Goal: Transaction & Acquisition: Purchase product/service

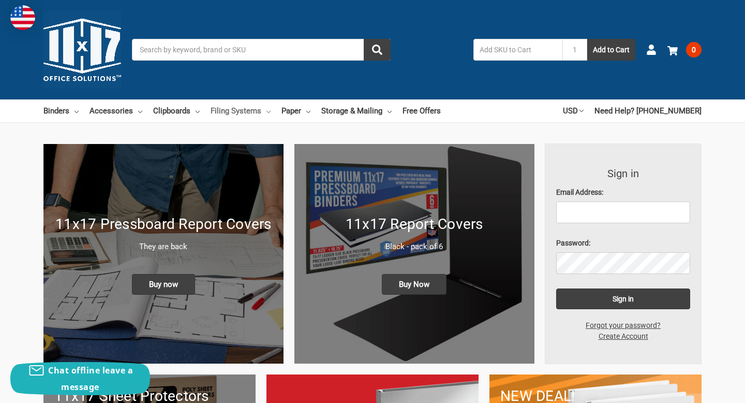
click at [264, 112] on link "Filing Systems" at bounding box center [241, 110] width 60 height 23
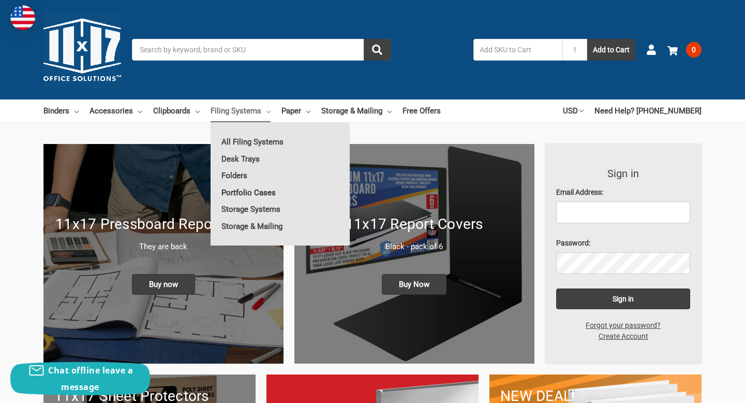
click at [244, 191] on link "Portfolio Cases" at bounding box center [280, 192] width 139 height 17
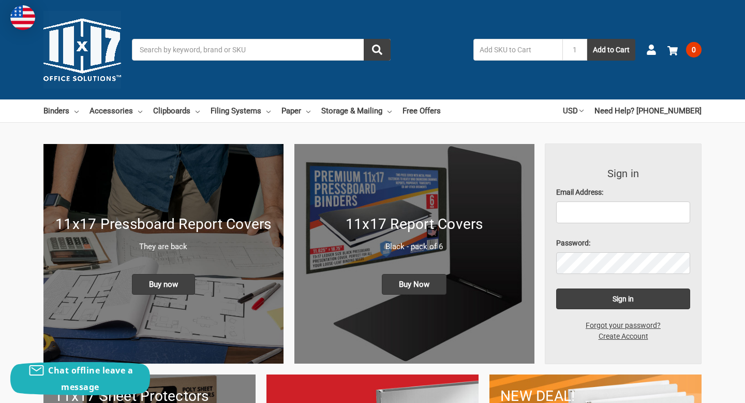
click at [277, 46] on input "Search" at bounding box center [261, 50] width 259 height 22
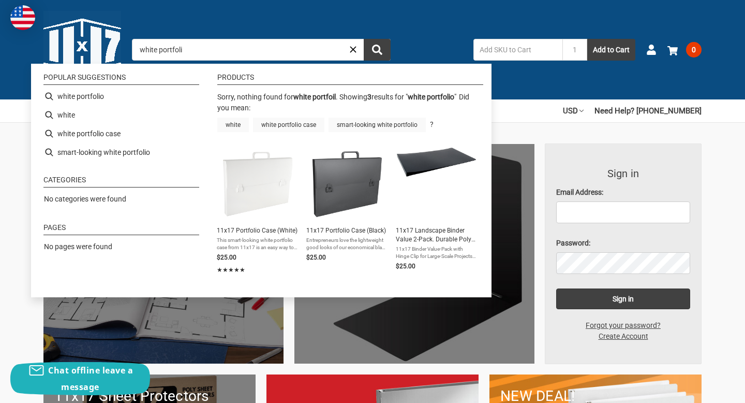
type input "white portfolio"
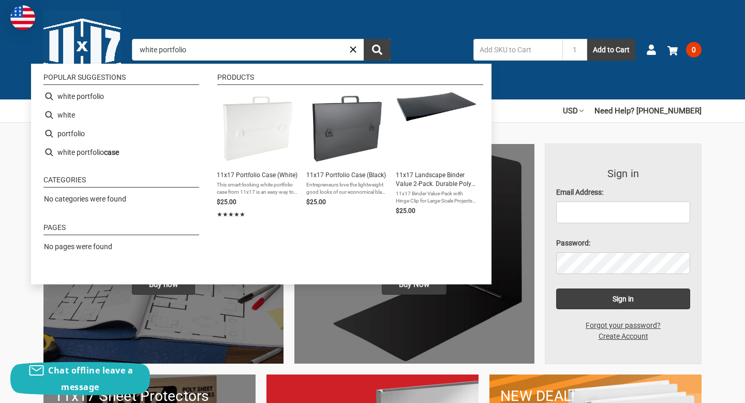
click at [231, 50] on input "white portfolio" at bounding box center [261, 50] width 259 height 22
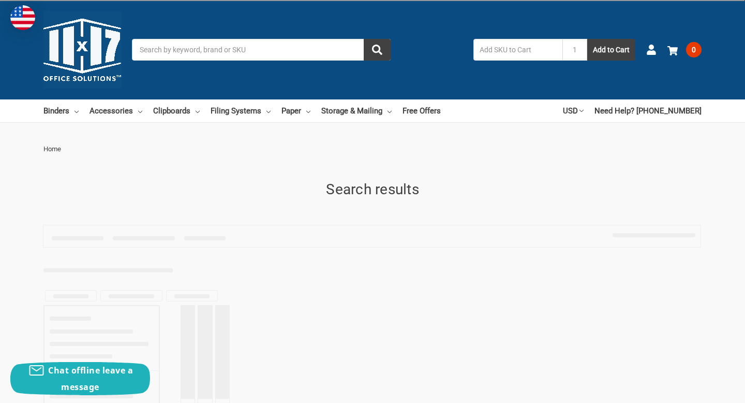
type input "white portfolio"
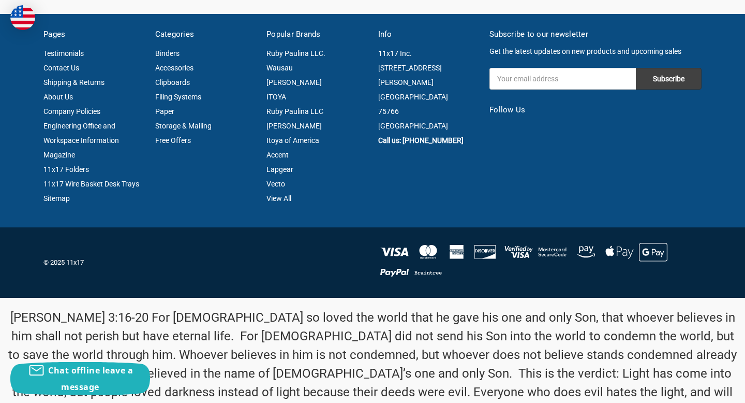
scroll to position [286, 0]
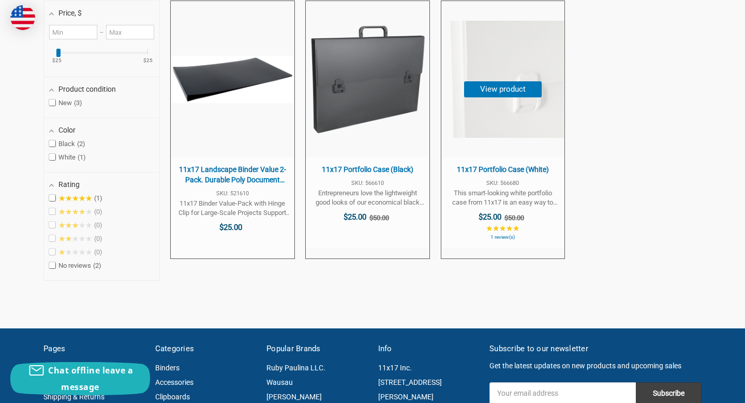
click at [533, 108] on img "11x17 Portfolio Case (White)" at bounding box center [503, 79] width 122 height 117
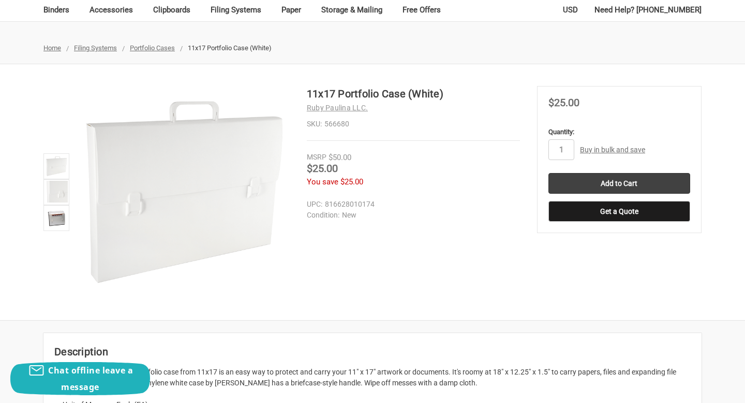
scroll to position [114, 0]
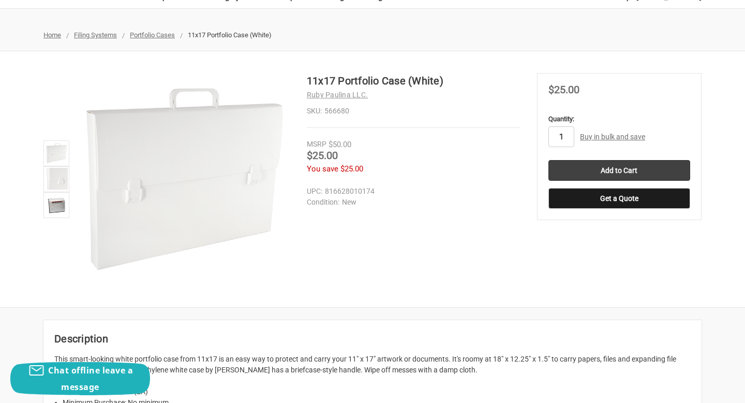
click at [567, 138] on input "1" at bounding box center [562, 136] width 26 height 21
click at [628, 106] on section "MSRP $50.00 Was Price Now $25.00 You save $25.00" at bounding box center [619, 146] width 165 height 147
click at [566, 135] on input "10" at bounding box center [562, 136] width 26 height 21
type input "1"
type input "5"
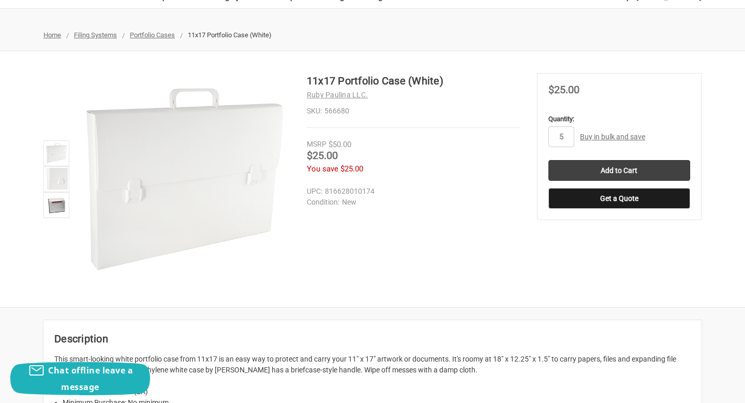
click at [666, 107] on section "MSRP $50.00 Was Price Now $25.00 You save $25.00" at bounding box center [619, 146] width 165 height 147
click at [509, 181] on section "11x17 Portfolio Case (White) Ruby Paulina LLC. SKU: 566680 MSRP $50.00 Was" at bounding box center [422, 129] width 230 height 113
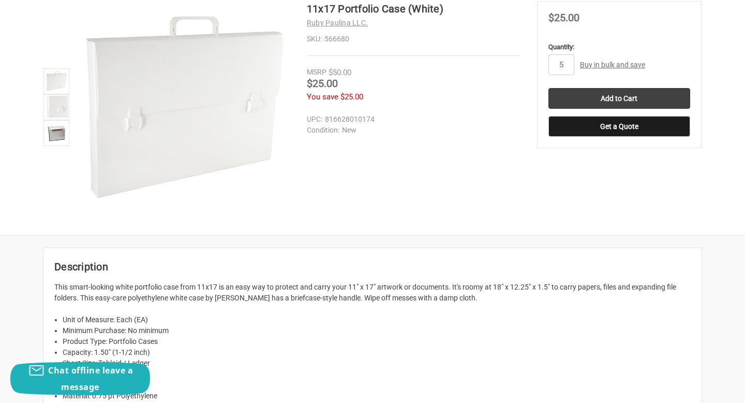
scroll to position [0, 0]
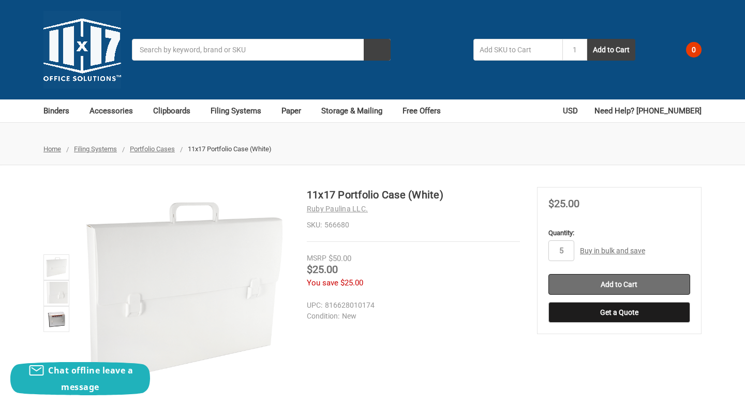
click at [575, 287] on input "Add to Cart" at bounding box center [620, 284] width 142 height 21
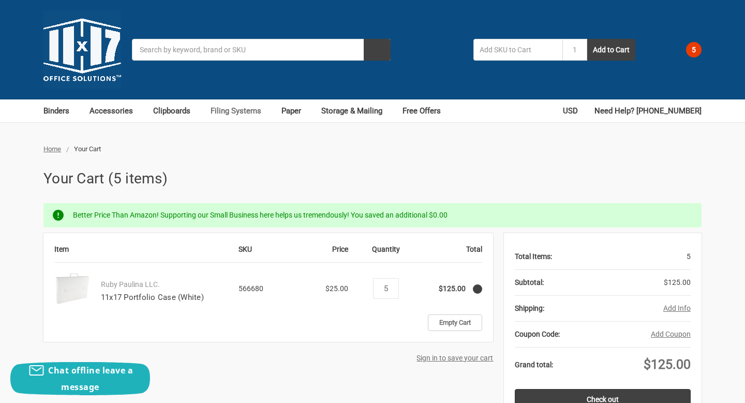
click at [228, 114] on link "Filing Systems" at bounding box center [241, 110] width 60 height 23
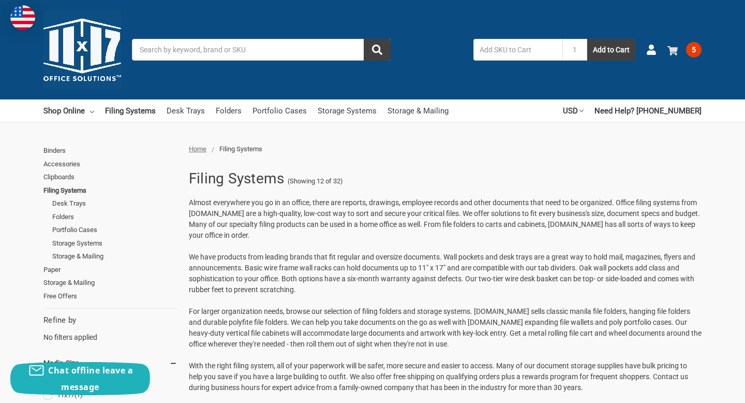
click at [687, 47] on span "5" at bounding box center [694, 50] width 16 height 16
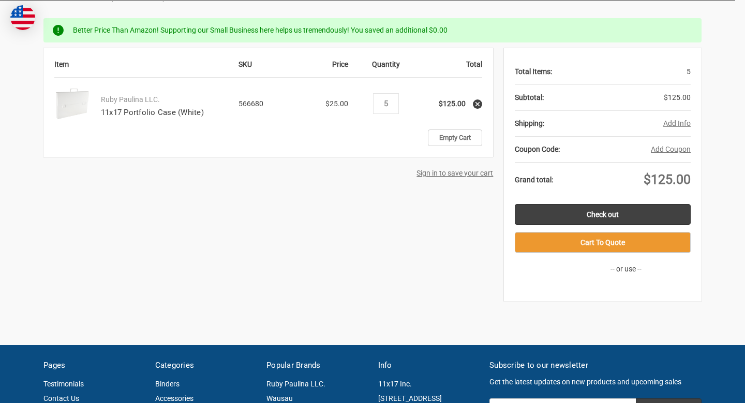
scroll to position [187, 0]
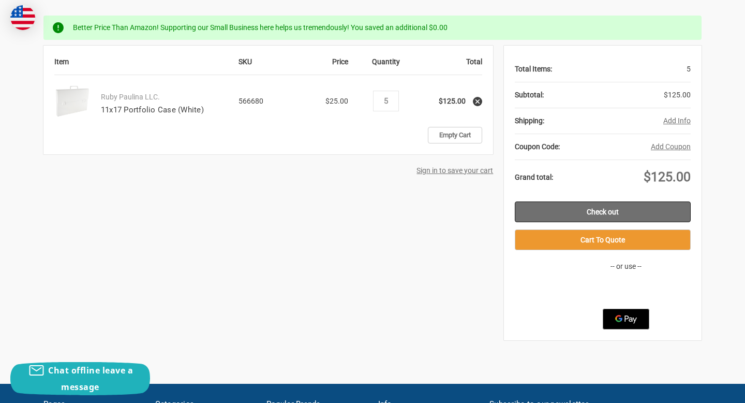
click at [606, 211] on link "Check out" at bounding box center [603, 211] width 176 height 21
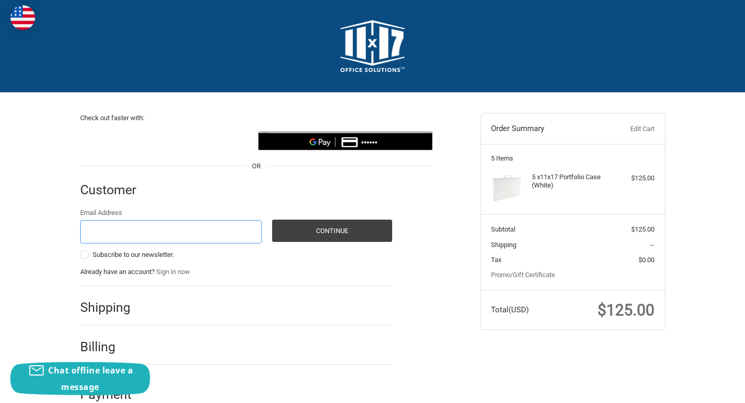
scroll to position [21, 0]
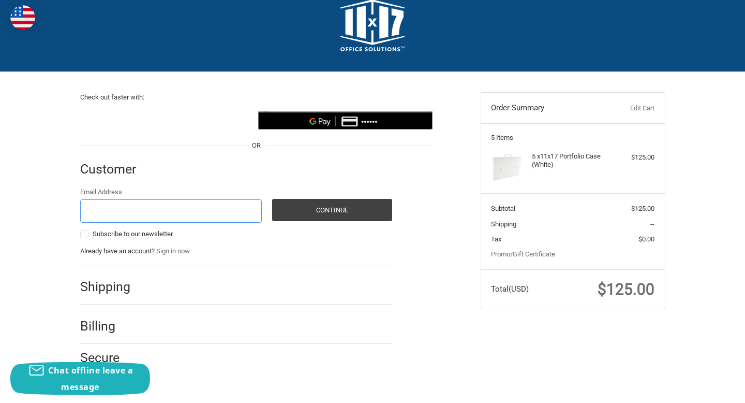
click at [139, 207] on input "Email Address" at bounding box center [171, 210] width 182 height 23
type input "erica.adlakha@gmail.com"
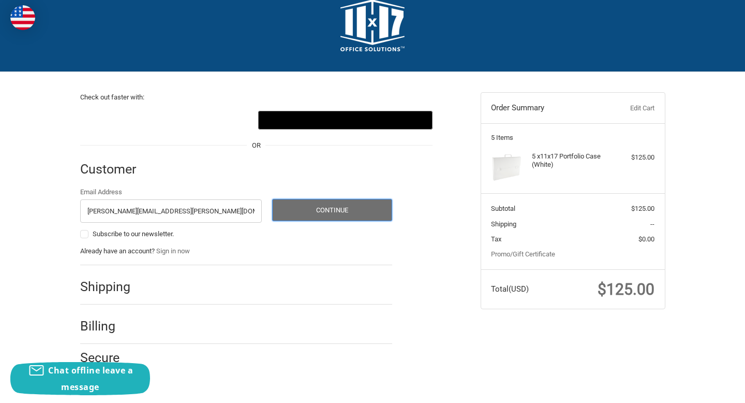
click at [295, 200] on button "Continue" at bounding box center [332, 210] width 120 height 22
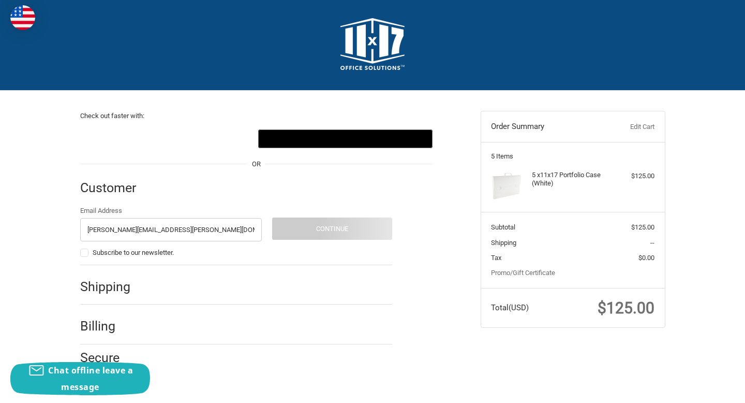
scroll to position [0, 0]
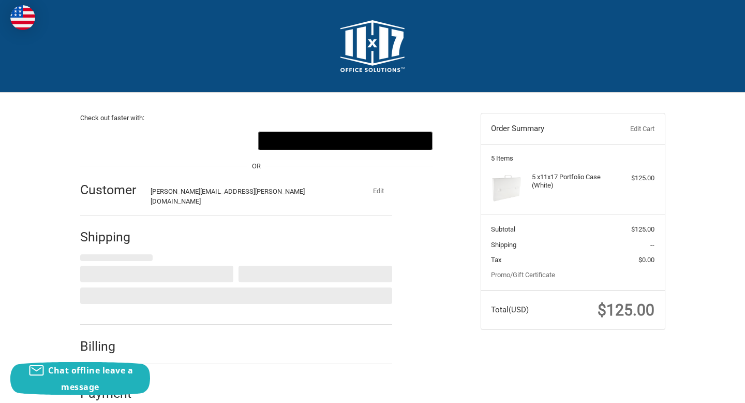
select select "US"
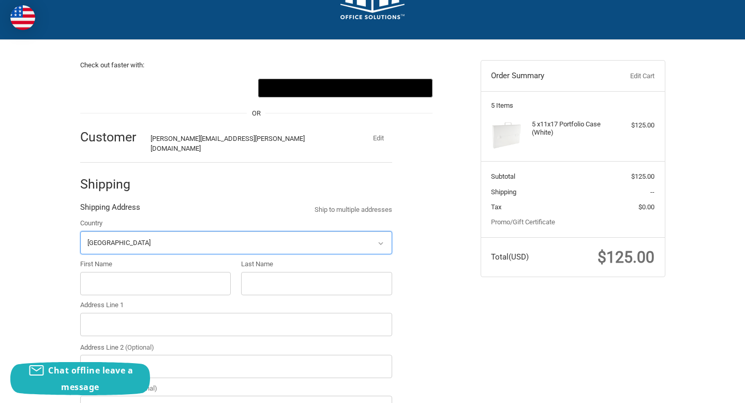
scroll to position [127, 0]
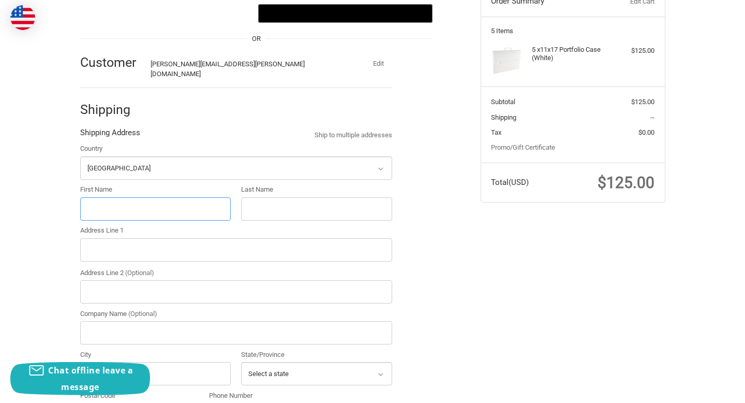
click at [143, 205] on input "First Name" at bounding box center [155, 208] width 151 height 23
type input "Erica"
type input "Adlakha"
type input "17100 Parkland Drive"
type input "Erica Adlakha"
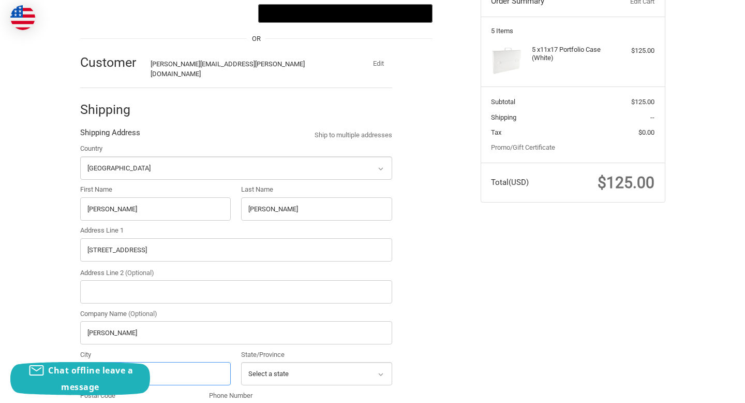
type input "Shaker Heights"
select select "OH"
type input "44120"
type input "6462415014"
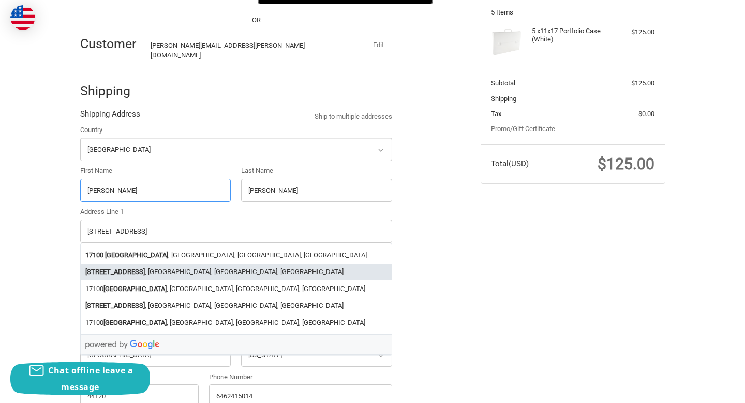
scroll to position [147, 0]
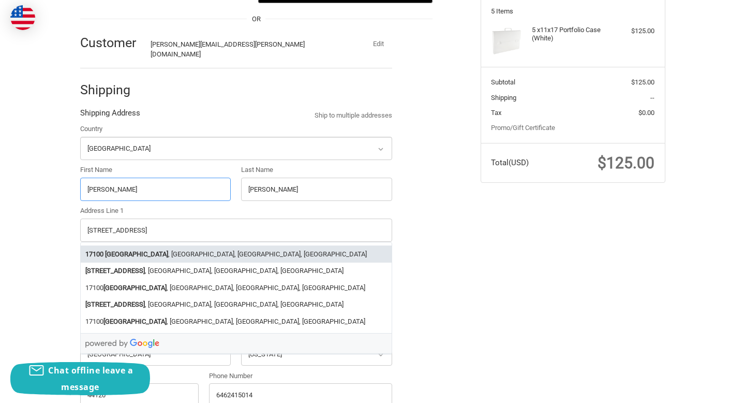
click at [106, 245] on li "17100 Parkland Drive , Shaker Heights, OH, USA" at bounding box center [236, 253] width 311 height 17
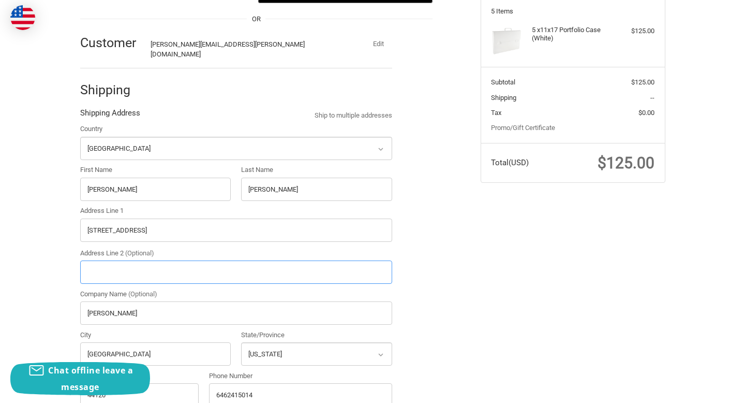
select select "OH"
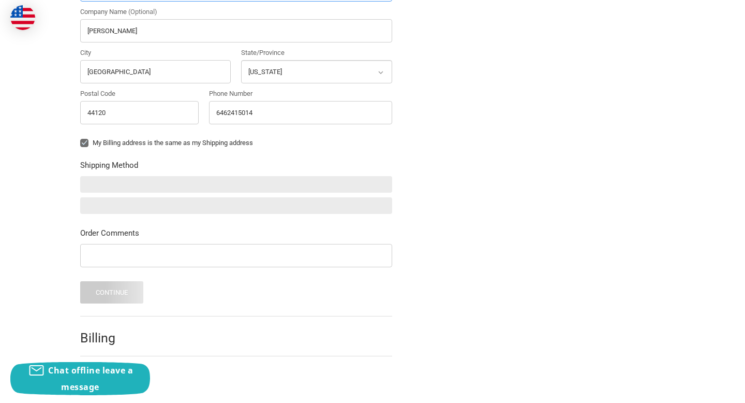
scroll to position [434, 0]
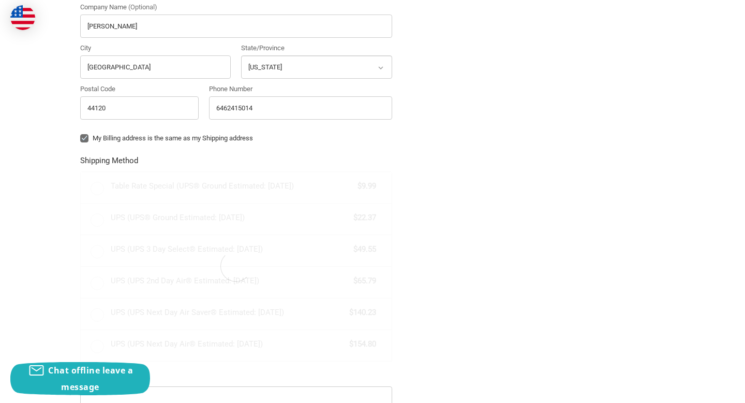
radio input "true"
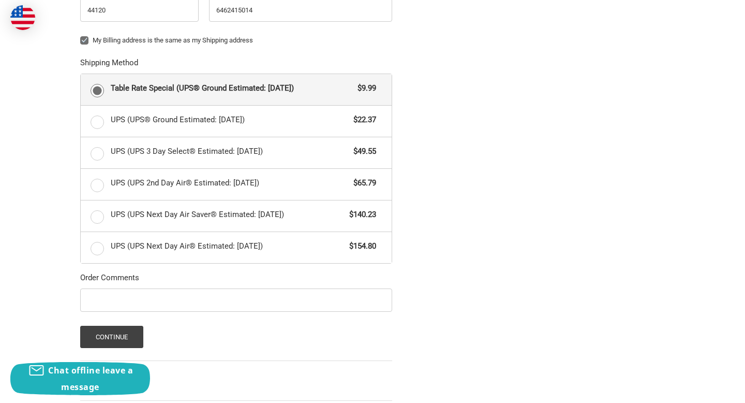
scroll to position [581, 0]
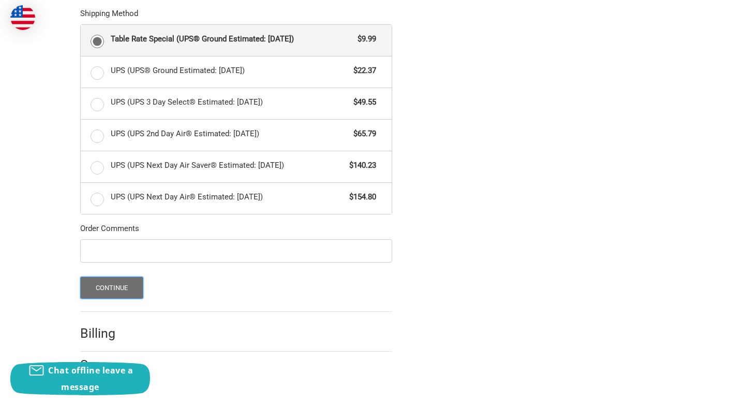
click at [102, 276] on button "Continue" at bounding box center [112, 287] width 64 height 22
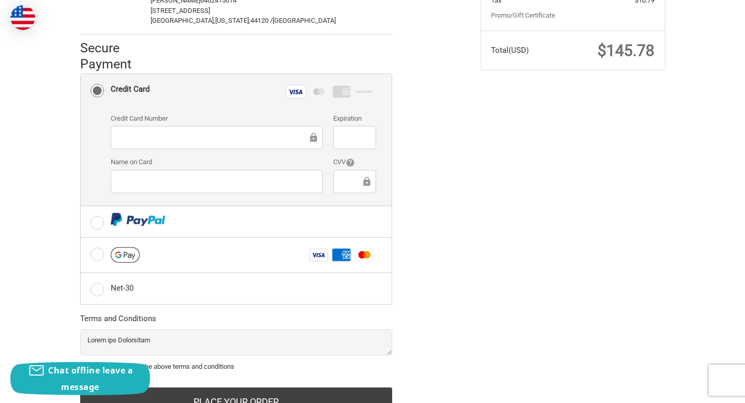
scroll to position [264, 0]
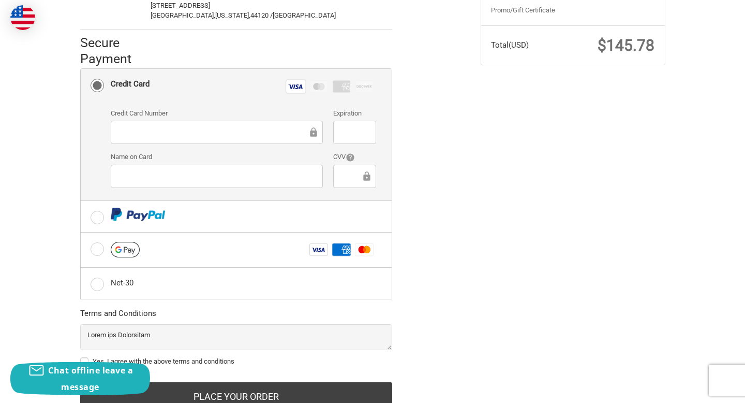
click at [196, 133] on div at bounding box center [217, 132] width 212 height 23
click at [25, 328] on div "Check out faster with: @import url(//fonts.googleapis.com/css?family=Google+San…" at bounding box center [372, 130] width 745 height 605
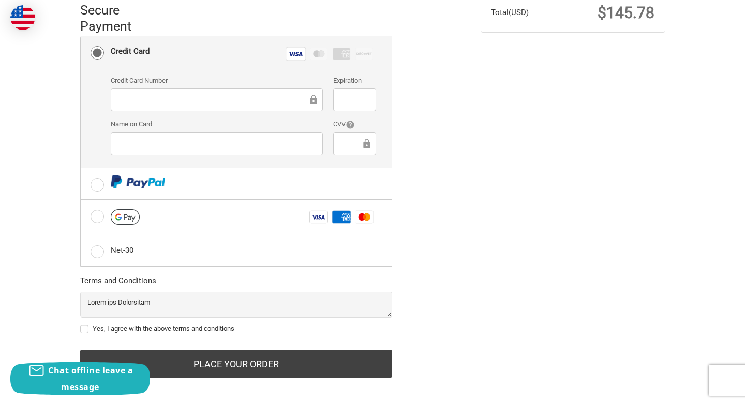
click at [87, 325] on label "Yes, I agree with the above terms and conditions" at bounding box center [236, 329] width 312 height 8
click at [81, 324] on input "Yes, I agree with the above terms and conditions" at bounding box center [80, 324] width 1 height 1
checkbox input "true"
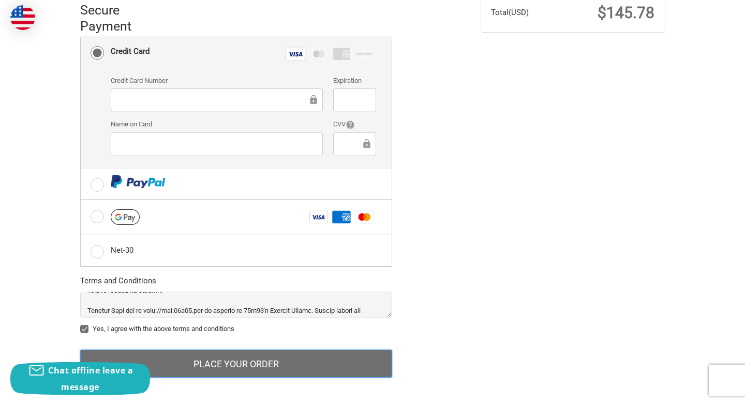
click at [270, 353] on button "Place Your Order" at bounding box center [236, 363] width 312 height 28
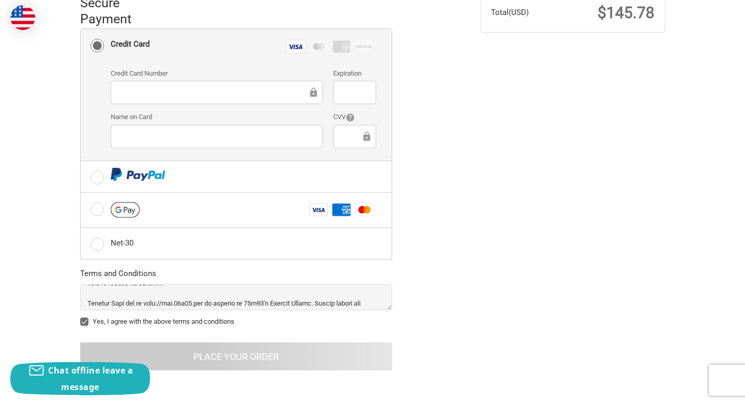
scroll to position [0, 0]
